Goal: Task Accomplishment & Management: Use online tool/utility

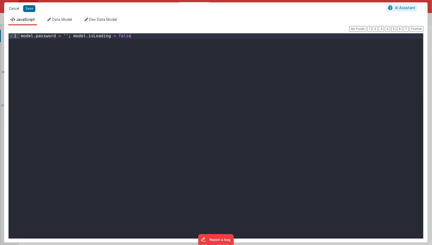
click at [15, 9] on button "Cancel" at bounding box center [14, 8] width 16 height 7
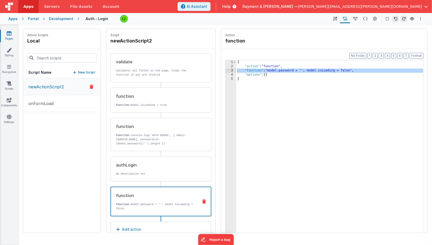
click at [49, 117] on div "newActionScript2 onFormLoad" at bounding box center [62, 155] width 78 height 154
click at [42, 104] on p "onFormLoad" at bounding box center [39, 103] width 28 height 6
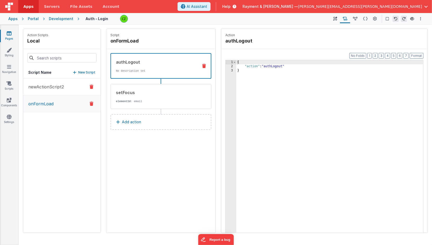
click at [46, 85] on p "newActionScript2" at bounding box center [44, 87] width 39 height 6
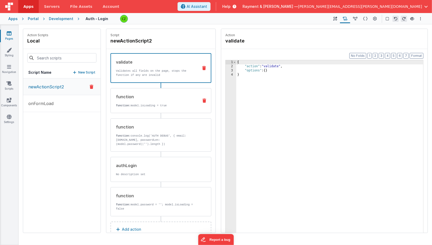
click at [160, 100] on div "function function: model.isLoading = true" at bounding box center [153, 100] width 84 height 14
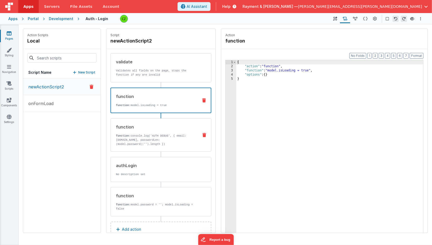
click at [159, 134] on p "function: console.log('AUTH DEBUG', { email: [DOMAIN_NAME], passwordLen: (model…" at bounding box center [155, 139] width 79 height 12
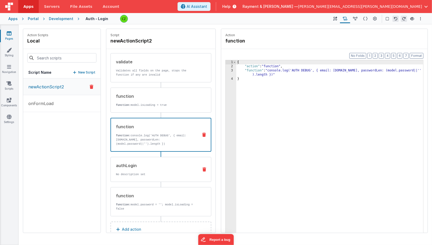
click at [161, 170] on div "authLogin No description set" at bounding box center [153, 169] width 84 height 14
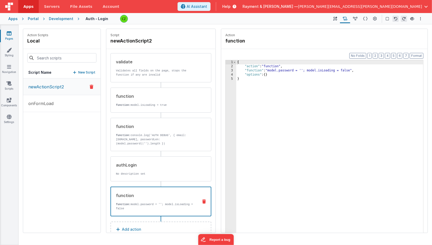
click at [157, 197] on div "function function: model.password = ''; model.isLoading = false" at bounding box center [152, 201] width 83 height 18
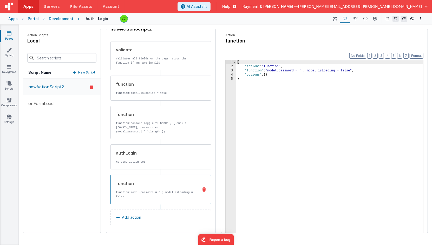
click at [157, 215] on button "Add action" at bounding box center [161, 217] width 101 height 16
click at [116, 119] on div "Select New Action Function - Runs JavaScript Clipboard - copy model field runUt…" at bounding box center [216, 122] width 432 height 245
click at [157, 157] on div "authLogin No description set" at bounding box center [153, 157] width 84 height 14
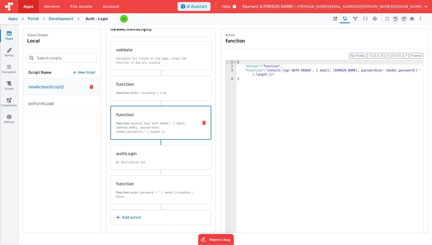
click at [158, 122] on p "function: console.log('AUTH DEBUG', { email: [DOMAIN_NAME], passwordLen: (model…" at bounding box center [155, 127] width 78 height 12
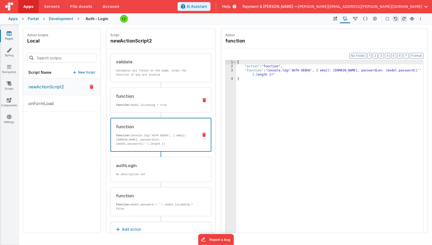
click at [158, 94] on div "function" at bounding box center [155, 96] width 79 height 6
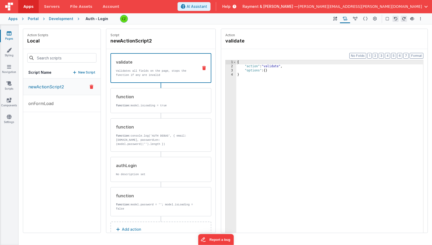
click at [157, 69] on p "Validates all fields on the page, stops the function if any are invalid" at bounding box center [155, 73] width 78 height 8
click at [176, 134] on p "function: console.log('AUTH DEBUG', { email: [DOMAIN_NAME], passwordLen: (model…" at bounding box center [155, 139] width 79 height 12
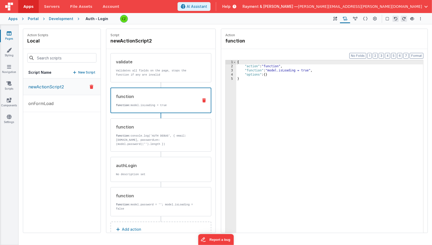
click at [155, 94] on div "function" at bounding box center [155, 96] width 78 height 6
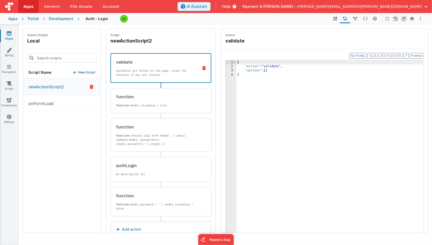
click at [157, 63] on div "validate" at bounding box center [155, 62] width 78 height 6
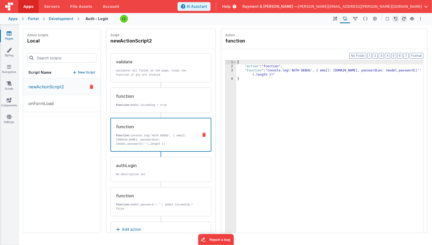
click at [155, 140] on p "function: console.log('AUTH DEBUG', { email: [DOMAIN_NAME], passwordLen: (model…" at bounding box center [155, 139] width 78 height 12
click at [149, 177] on div "authLogin No description set" at bounding box center [161, 169] width 101 height 25
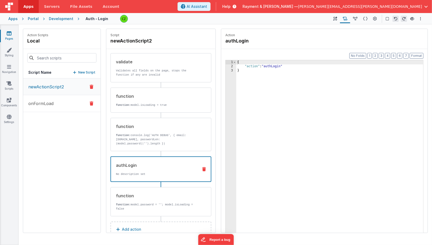
click at [39, 104] on p "onFormLoad" at bounding box center [39, 103] width 28 height 6
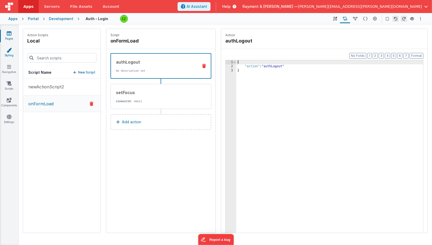
click at [3, 48] on link "Styling" at bounding box center [9, 52] width 19 height 10
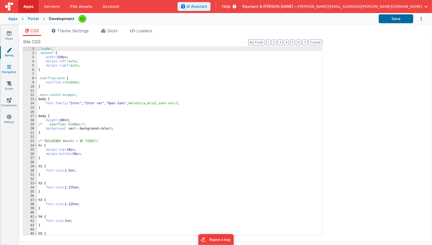
click at [6, 69] on link "Navigation" at bounding box center [9, 69] width 19 height 10
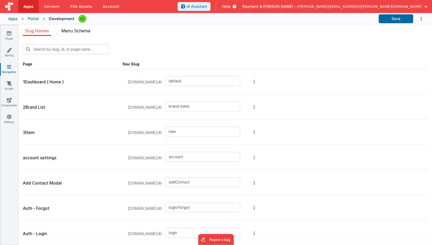
click at [72, 35] on li "Menu Schema" at bounding box center [75, 32] width 33 height 8
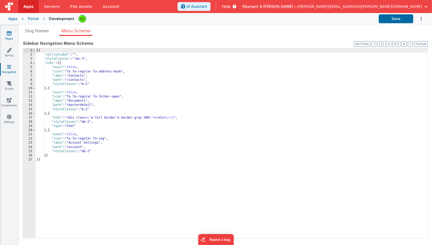
click at [4, 35] on link "Pages" at bounding box center [9, 36] width 19 height 10
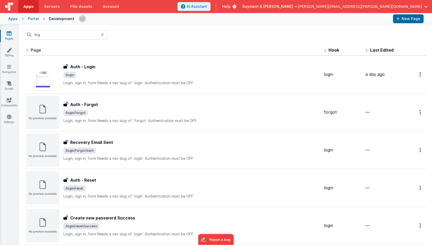
click at [9, 34] on icon at bounding box center [9, 33] width 5 height 5
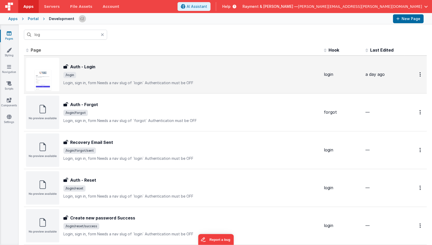
click at [100, 68] on div "Auth - Login" at bounding box center [191, 66] width 257 height 6
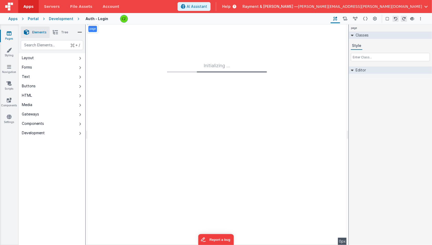
click at [8, 35] on icon at bounding box center [9, 33] width 5 height 5
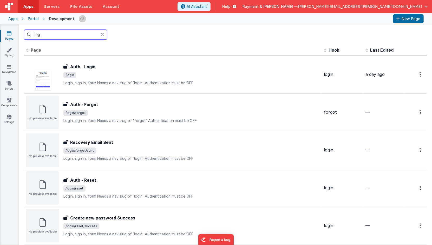
click at [51, 35] on input "log" at bounding box center [65, 35] width 83 height 10
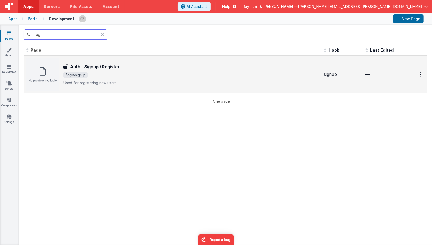
type input "reg"
click at [111, 65] on h3 "Auth - Signup / Register" at bounding box center [94, 66] width 49 height 6
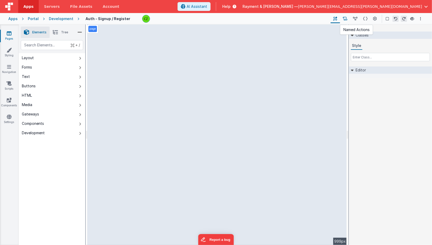
click at [345, 18] on icon at bounding box center [345, 18] width 4 height 5
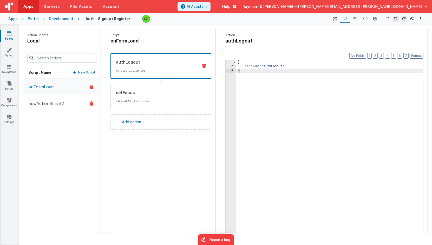
click at [54, 101] on p "newActionScript2" at bounding box center [44, 103] width 39 height 6
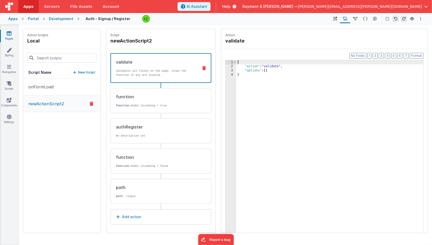
click at [31, 20] on div "Portal" at bounding box center [33, 18] width 11 height 5
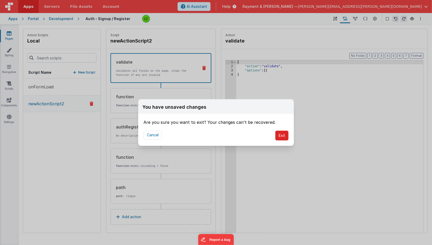
click at [285, 135] on button "Exit" at bounding box center [282, 135] width 13 height 10
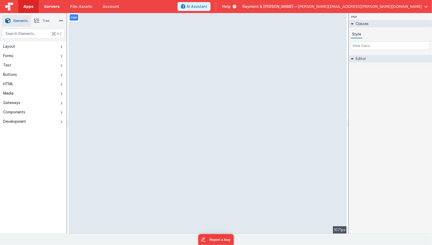
click at [49, 5] on span "Servers" at bounding box center [52, 6] width 16 height 5
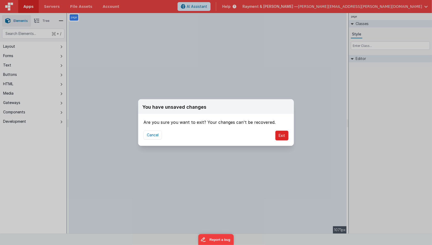
click at [284, 136] on button "Exit" at bounding box center [282, 135] width 13 height 10
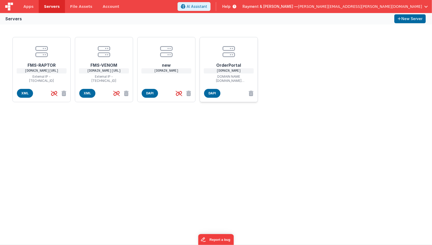
click at [225, 50] on icon at bounding box center [229, 51] width 12 height 12
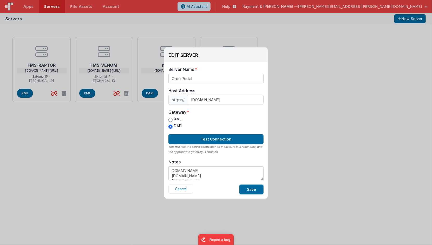
click at [313, 144] on div "EDIT SERVER Delete Server Delete Server Name OrderPortal Host Address https:// …" at bounding box center [216, 122] width 432 height 245
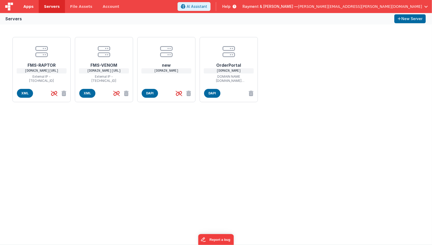
click at [23, 3] on link "Apps" at bounding box center [28, 6] width 21 height 13
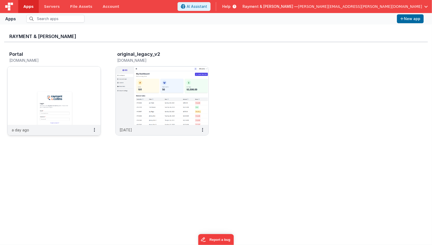
click at [69, 84] on img at bounding box center [54, 95] width 93 height 58
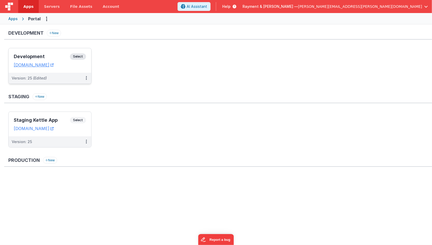
click at [64, 52] on div "Development Select URLs [DOMAIN_NAME]" at bounding box center [50, 60] width 83 height 24
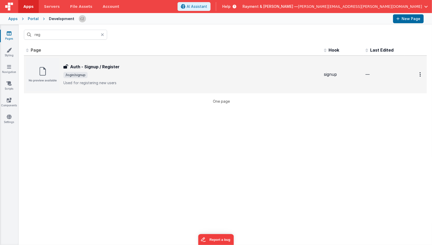
click at [152, 72] on span "/login/signup" at bounding box center [191, 75] width 257 height 6
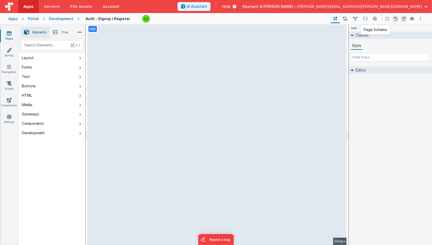
click at [367, 17] on icon at bounding box center [365, 18] width 4 height 5
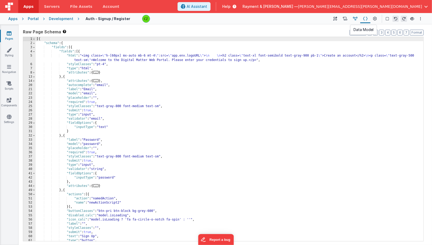
click at [352, 21] on button at bounding box center [355, 18] width 10 height 9
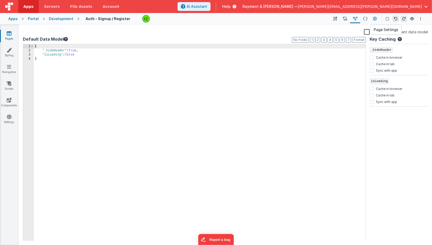
click at [376, 17] on icon at bounding box center [376, 18] width 4 height 5
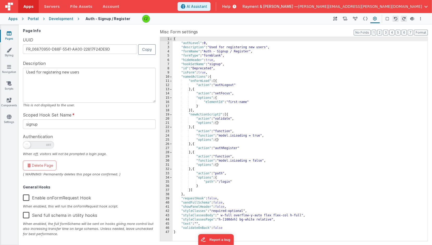
click at [239, 59] on div "{ "authLevel" : 0 , "description" : "Used for registering new users" , "formNam…" at bounding box center [300, 143] width 255 height 212
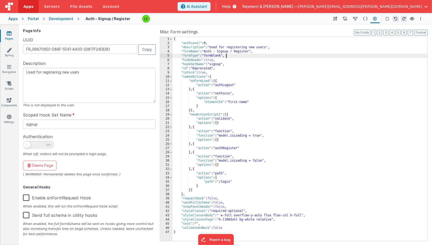
click at [237, 55] on div "{ "authLevel" : 0 , "description" : "Used for registering new users" , "formNam…" at bounding box center [300, 143] width 255 height 212
click at [258, 51] on div "{ "authLevel" : 0 , "description" : "Used for registering new users" , "formNam…" at bounding box center [300, 143] width 255 height 212
click at [274, 49] on div "{ "authLevel" : 0 , "description" : "Used for registering new users" , "formNam…" at bounding box center [300, 143] width 255 height 212
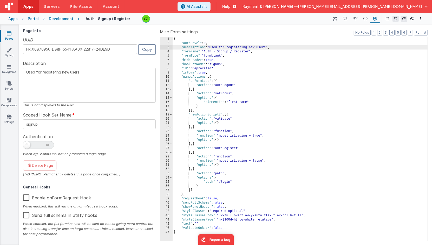
click at [264, 40] on div "{ "authLevel" : 0 , "description" : "Used for registering new users" , "formNam…" at bounding box center [300, 143] width 255 height 212
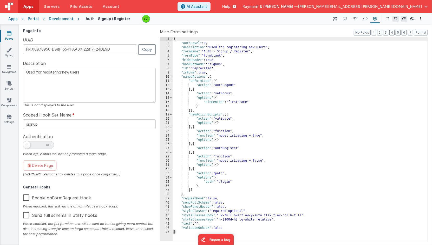
click at [263, 41] on div "{ "authLevel" : 0 , "description" : "Used for registering new users" , "formNam…" at bounding box center [300, 143] width 255 height 212
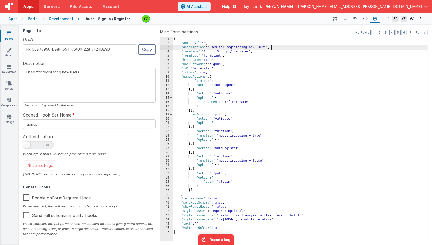
click at [278, 47] on div "{ "authLevel" : 0 , "description" : "Used for registering new users" , "formNam…" at bounding box center [300, 143] width 255 height 212
click at [264, 50] on div "{ "authLevel" : 0 , "description" : "Used for registering new users" , "formNam…" at bounding box center [300, 143] width 255 height 212
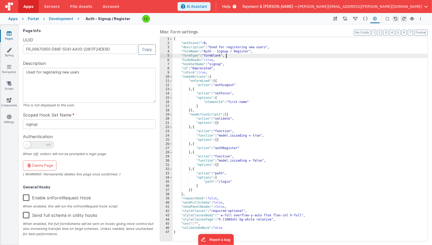
click at [236, 54] on div "{ "authLevel" : 0 , "description" : "Used for registering new users" , "formNam…" at bounding box center [300, 143] width 255 height 212
click at [225, 59] on div "{ "authLevel" : 0 , "description" : "Used for registering new users" , "formNam…" at bounding box center [300, 143] width 255 height 212
click at [229, 64] on div "{ "authLevel" : 0 , "description" : "Used for registering new users" , "formNam…" at bounding box center [300, 143] width 255 height 212
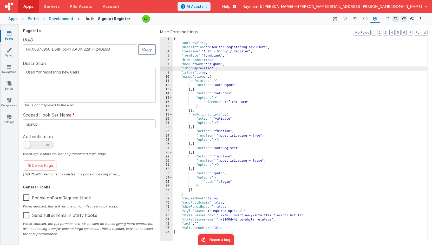
click at [218, 67] on div "{ "authLevel" : 0 , "description" : "Used for registering new users" , "formNam…" at bounding box center [300, 143] width 255 height 212
click at [212, 70] on div "{ "authLevel" : 0 , "description" : "Used for registering new users" , "formNam…" at bounding box center [300, 143] width 255 height 212
click at [218, 75] on div "{ "authLevel" : 0 , "description" : "Used for registering new users" , "formNam…" at bounding box center [300, 143] width 255 height 212
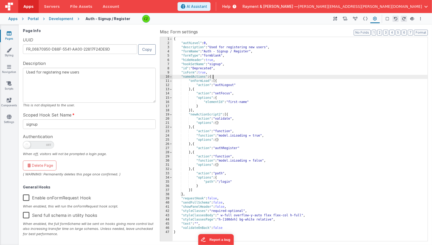
click at [206, 69] on div "{ "authLevel" : 0 , "description" : "Used for registering new users" , "formNam…" at bounding box center [300, 143] width 255 height 212
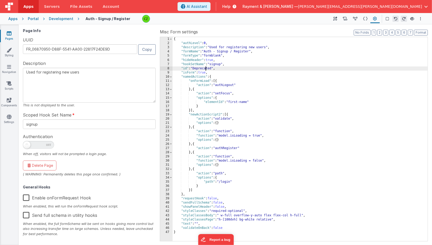
click at [206, 69] on div "{ "authLevel" : 0 , "description" : "Used for registering new users" , "formNam…" at bounding box center [300, 143] width 255 height 212
click at [234, 139] on div "{ "authLevel" : 0 , "description" : "Used for registering new users" , "formNam…" at bounding box center [300, 143] width 255 height 212
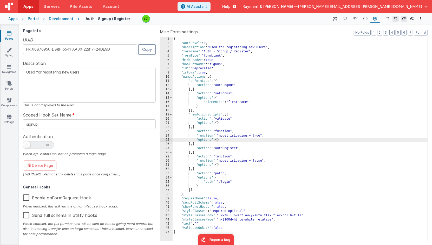
click at [219, 97] on div "{ "authLevel" : 0 , "description" : "Used for registering new users" , "formNam…" at bounding box center [300, 143] width 255 height 212
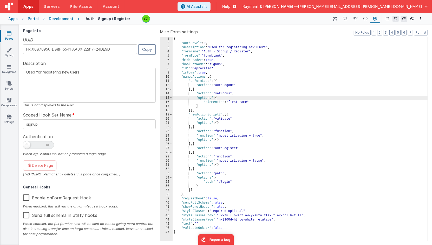
click at [210, 91] on div "{ "authLevel" : 0 , "description" : "Used for registering new users" , "formNam…" at bounding box center [300, 143] width 255 height 212
